Goal: Information Seeking & Learning: Learn about a topic

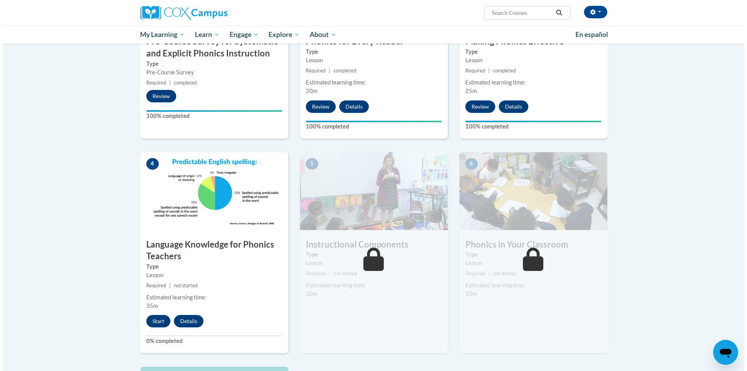
scroll to position [350, 0]
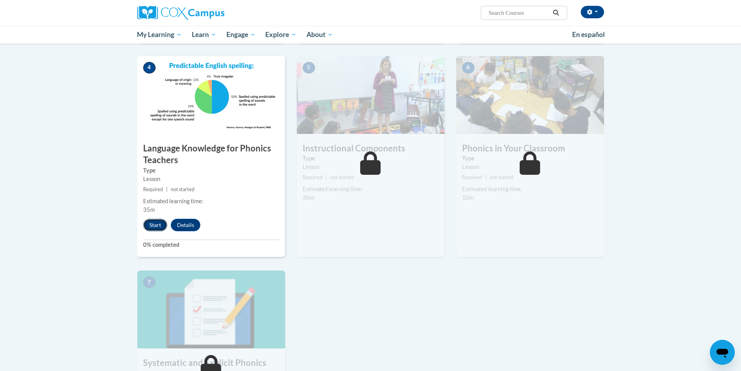
click at [155, 223] on button "Start" at bounding box center [155, 225] width 24 height 12
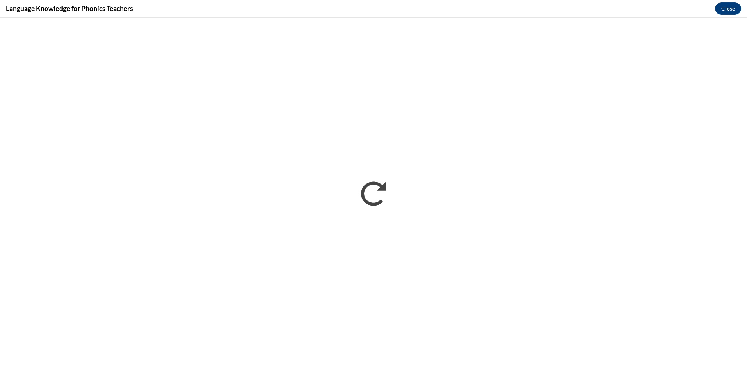
scroll to position [0, 0]
